Goal: Navigation & Orientation: Understand site structure

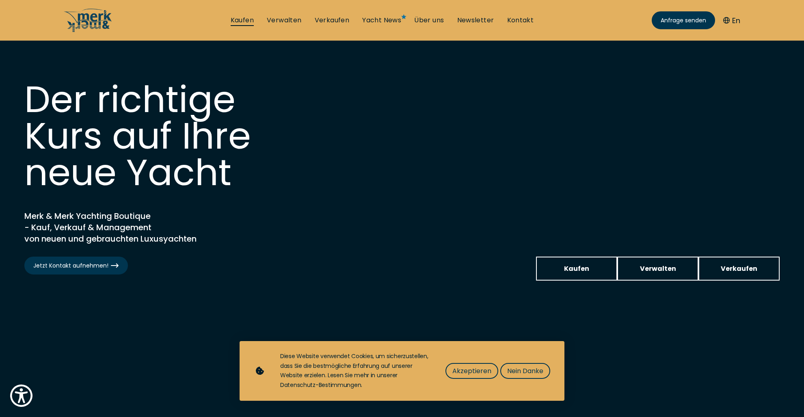
click at [251, 23] on link "Kaufen" at bounding box center [242, 20] width 23 height 9
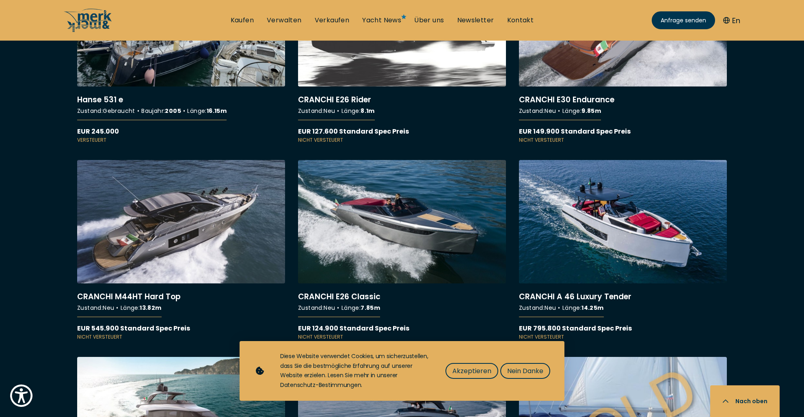
scroll to position [5044, 0]
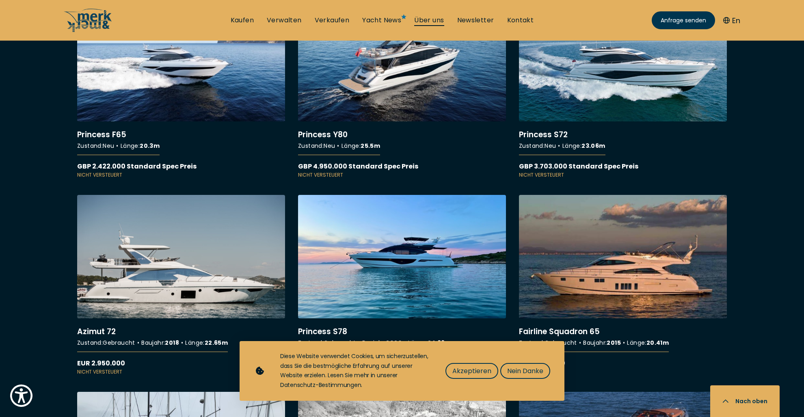
click at [426, 17] on link "Über uns" at bounding box center [429, 20] width 30 height 9
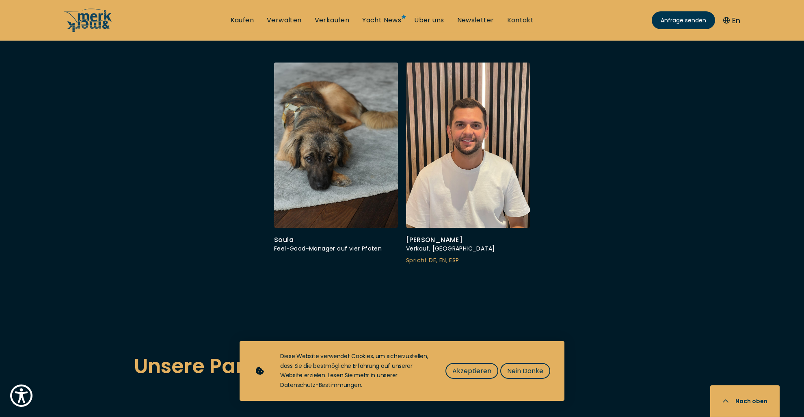
scroll to position [2874, 0]
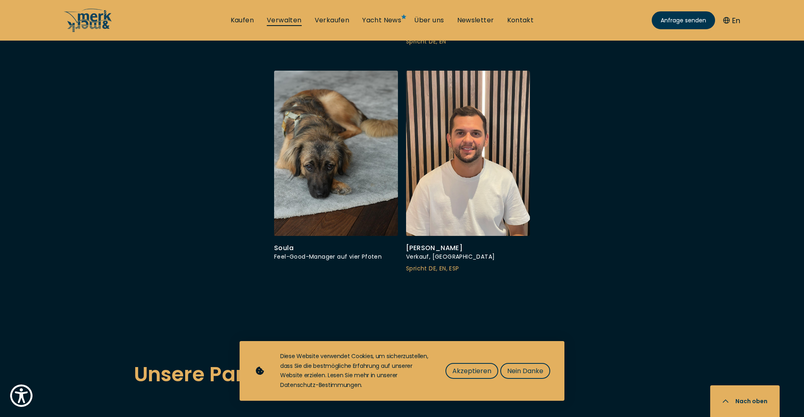
click at [283, 19] on link "Verwalten" at bounding box center [284, 20] width 35 height 9
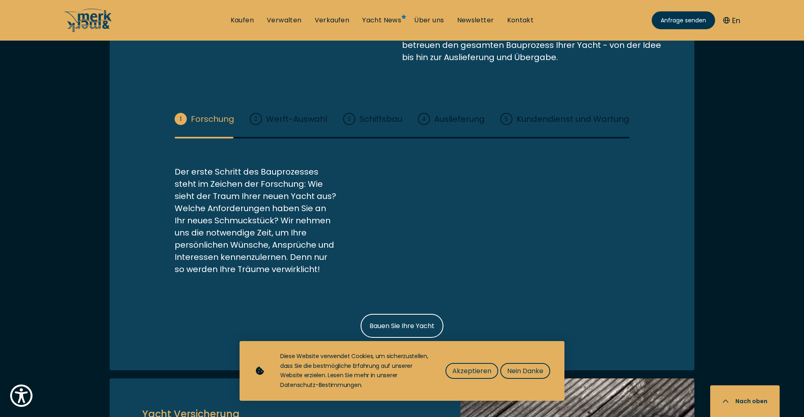
scroll to position [1287, 0]
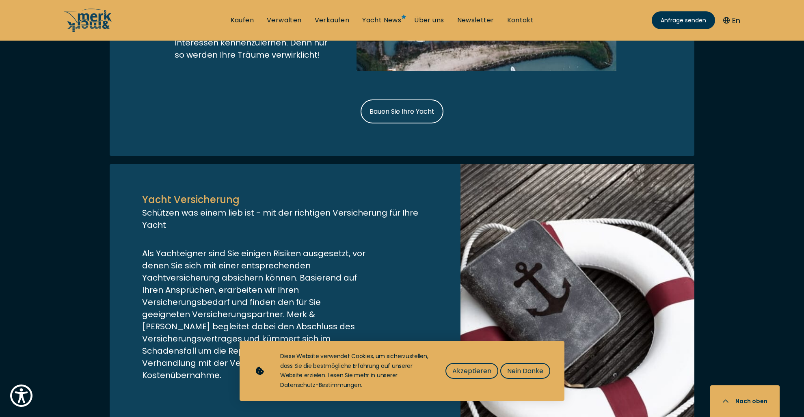
scroll to position [2874, 0]
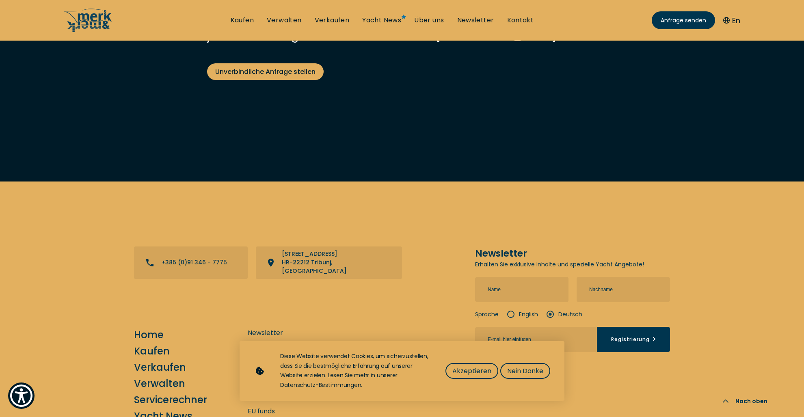
scroll to position [3194, 0]
